Goal: Information Seeking & Learning: Compare options

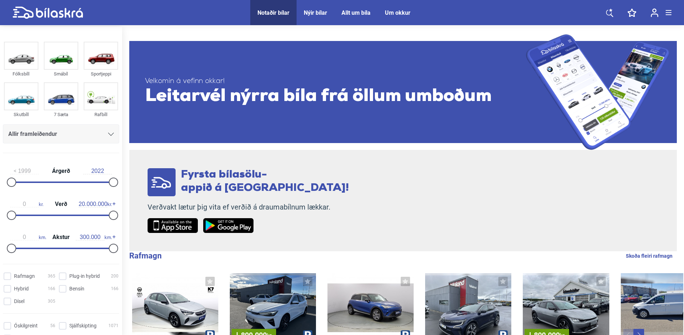
click at [102, 168] on input "2022" at bounding box center [97, 171] width 29 height 6
type input "2024"
click at [11, 274] on input "Rafmagn 365" at bounding box center [31, 277] width 52 height 8
checkbox input "true"
type input "2022"
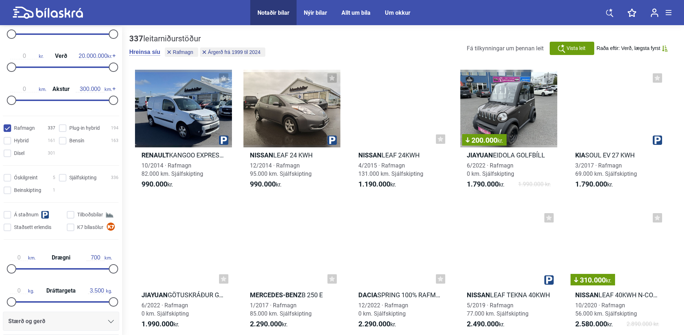
scroll to position [216, 0]
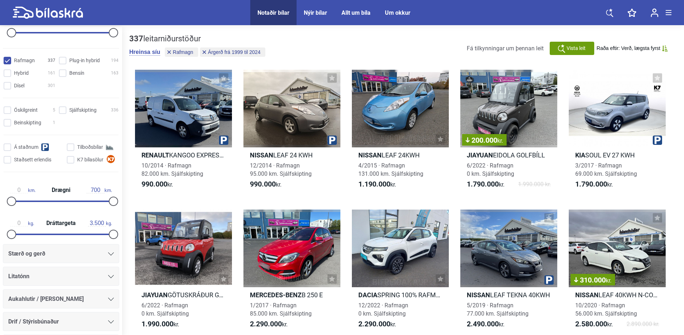
click at [107, 318] on div "Drif / Stýrisbúnaður" at bounding box center [61, 322] width 106 height 10
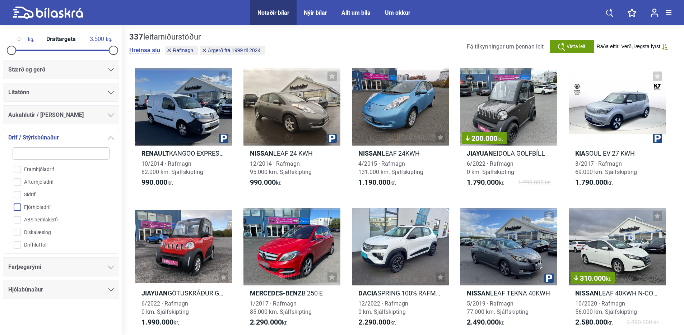
click at [19, 206] on input "Fjórhjóladrif" at bounding box center [57, 207] width 98 height 13
checkbox input "true"
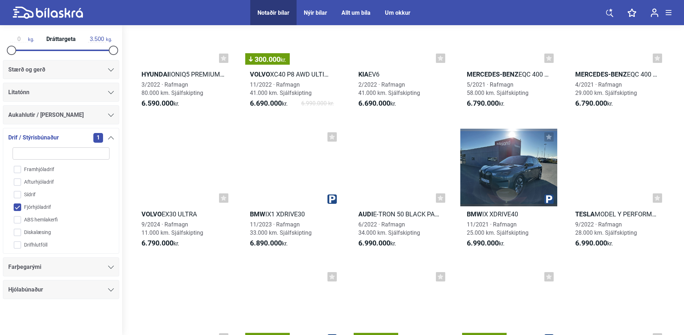
scroll to position [2910, 0]
